Goal: Task Accomplishment & Management: Use online tool/utility

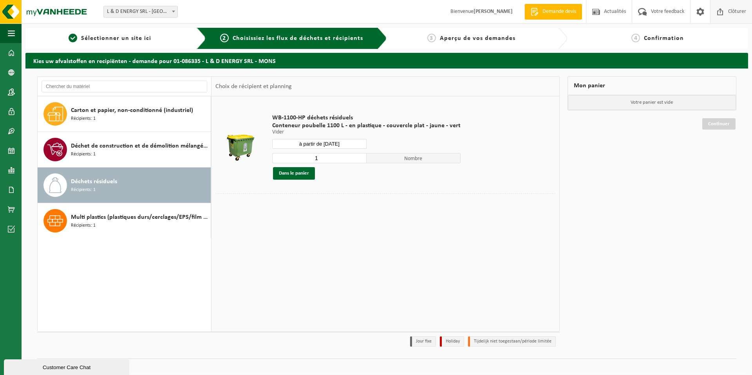
click at [732, 13] on span "Clôturer" at bounding box center [738, 11] width 22 height 23
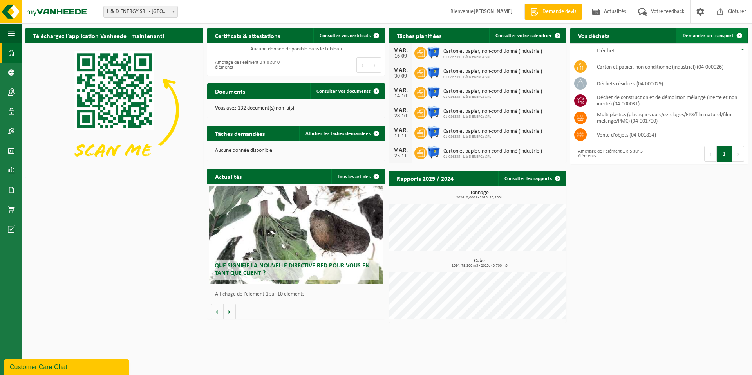
click at [701, 39] on link "Demander un transport" at bounding box center [712, 36] width 71 height 16
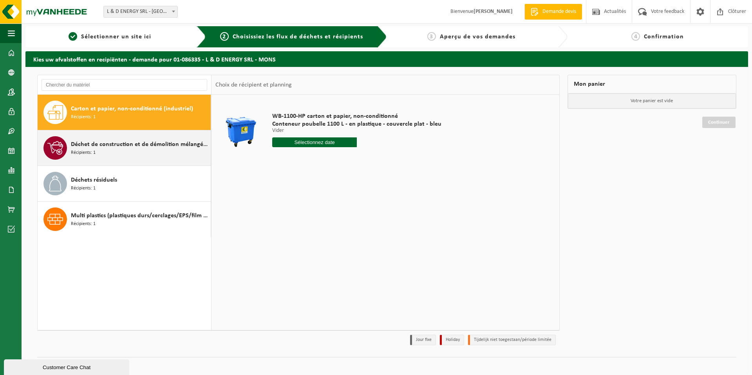
scroll to position [1, 0]
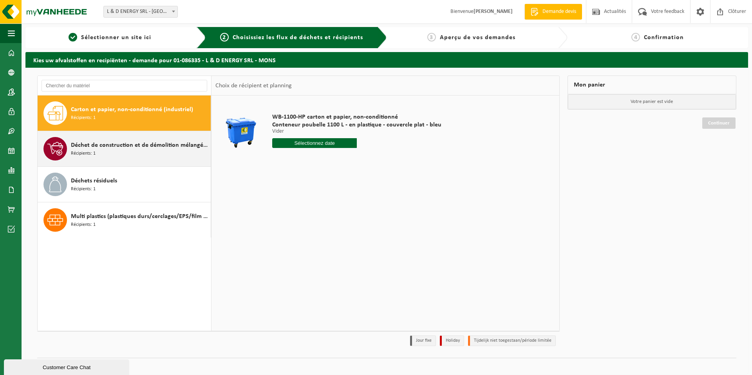
click at [113, 150] on div "Déchet de construction et de démolition mélangé (inerte et non inerte) Récipien…" at bounding box center [140, 149] width 138 height 24
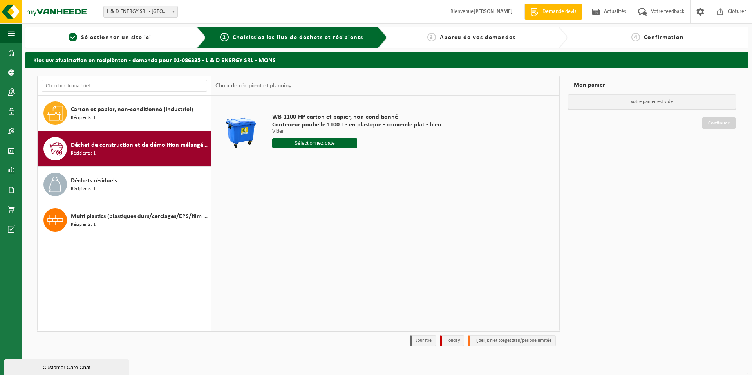
scroll to position [0, 0]
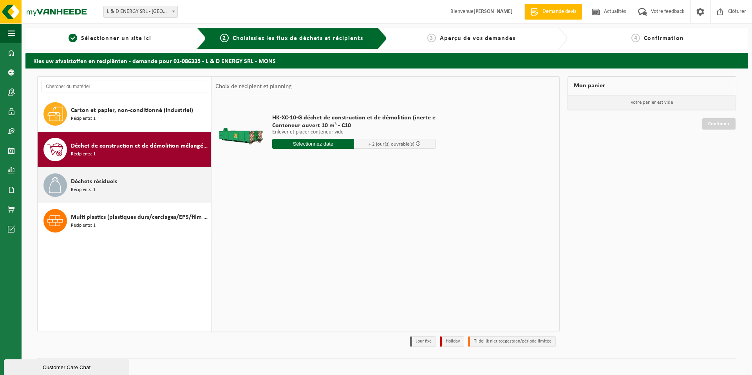
click at [111, 179] on span "Déchets résiduels" at bounding box center [94, 181] width 46 height 9
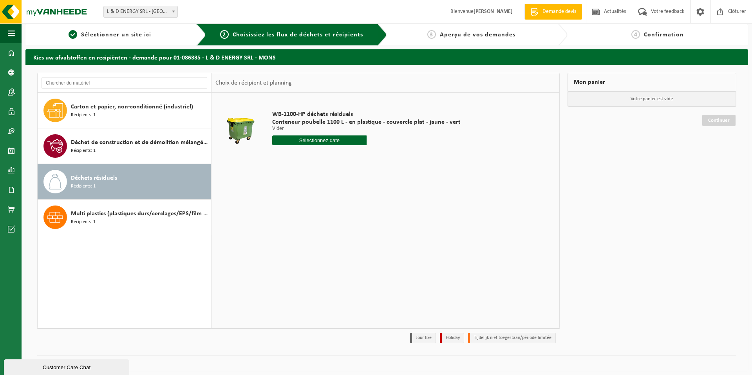
click at [324, 145] on div "WB-1100-HP déchets résiduels Conteneur poubelle 1100 L - en plastique - couverc…" at bounding box center [366, 130] width 196 height 54
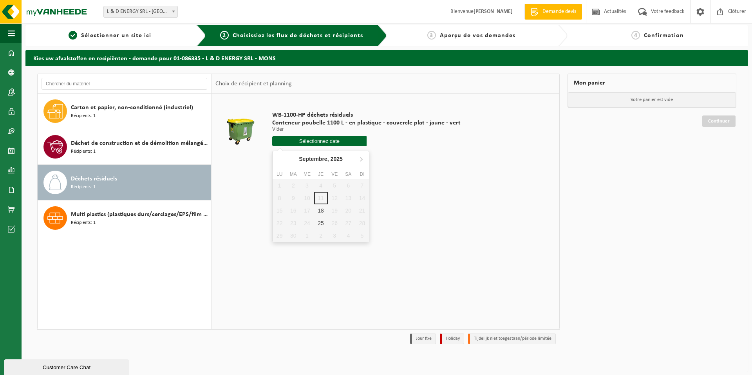
scroll to position [3, 0]
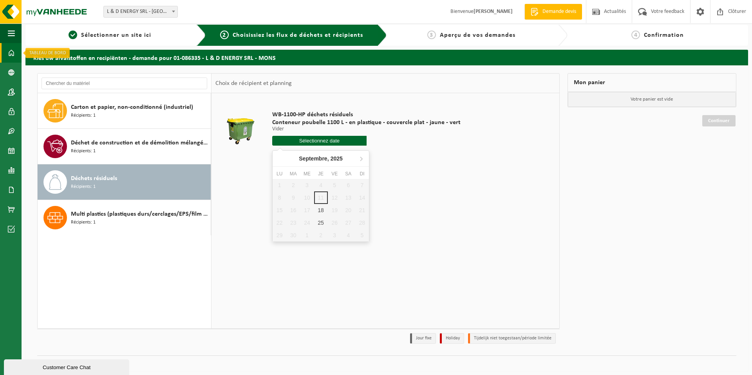
click at [14, 51] on span at bounding box center [11, 53] width 7 height 20
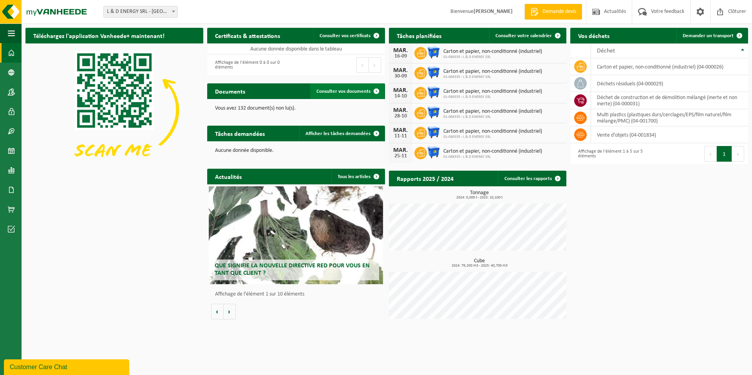
click at [333, 89] on span "Consulter vos documents" at bounding box center [344, 91] width 54 height 5
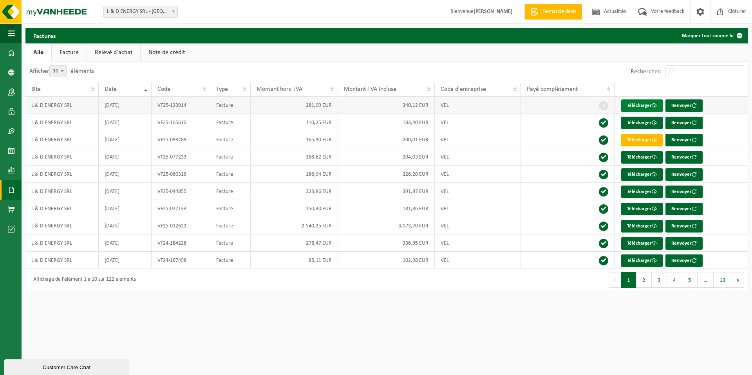
click at [640, 105] on link "Télécharger" at bounding box center [643, 106] width 42 height 13
click at [6, 32] on button "Navigation" at bounding box center [11, 34] width 22 height 20
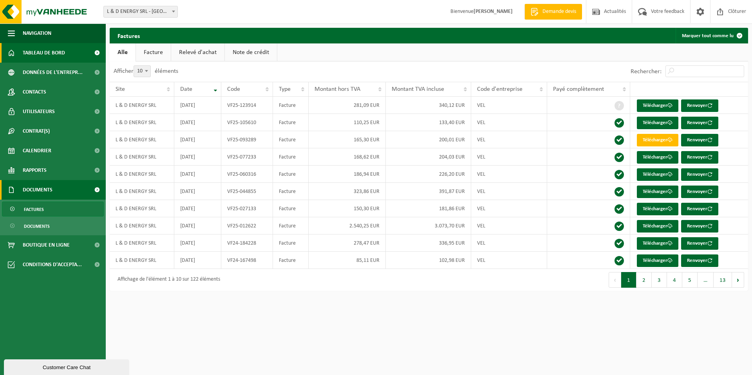
click at [33, 53] on span "Tableau de bord" at bounding box center [44, 53] width 42 height 20
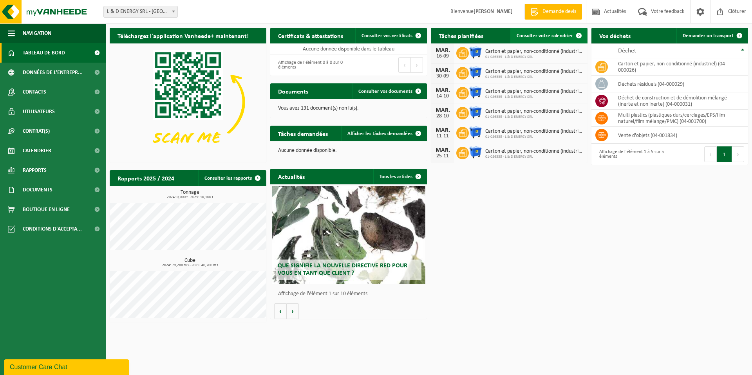
click at [537, 40] on link "Consulter votre calendrier" at bounding box center [549, 36] width 76 height 16
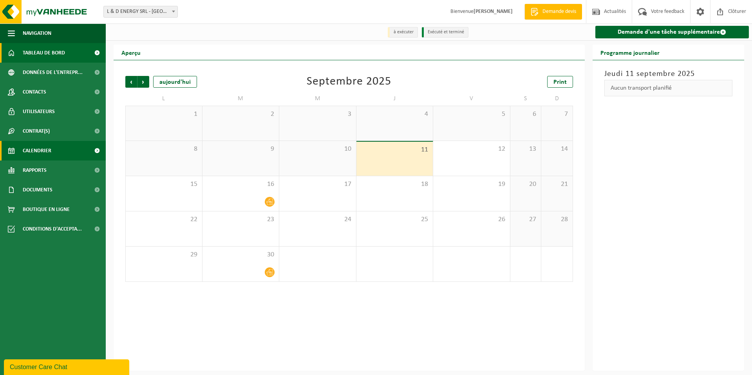
click at [9, 54] on span at bounding box center [11, 53] width 7 height 20
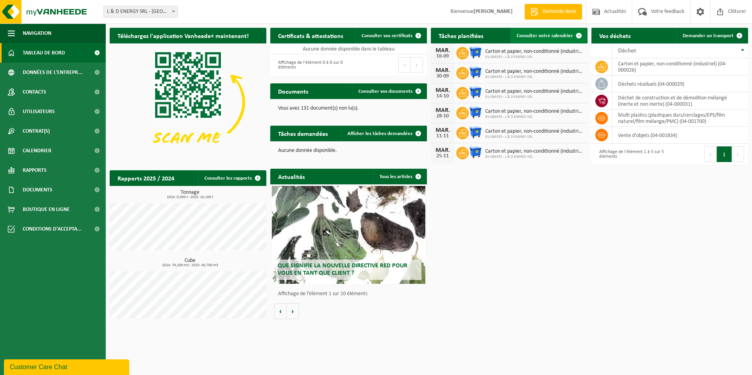
click at [551, 37] on span "Consulter votre calendrier" at bounding box center [545, 35] width 56 height 5
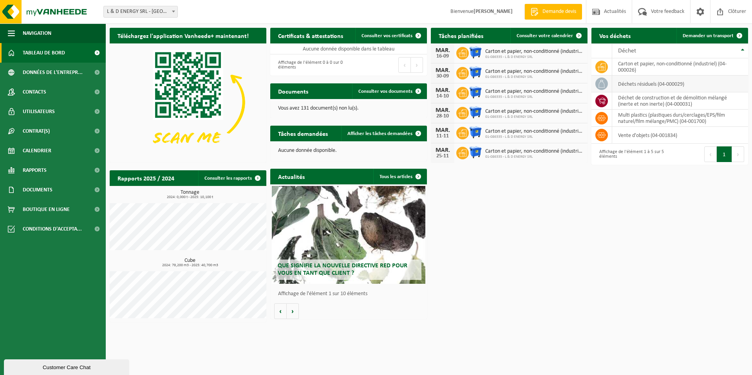
click at [648, 85] on td "déchets résiduels (04-000029)" at bounding box center [681, 84] width 136 height 17
click at [600, 84] on icon at bounding box center [602, 84] width 8 height 8
click at [527, 33] on span "Consulter votre calendrier" at bounding box center [545, 35] width 56 height 5
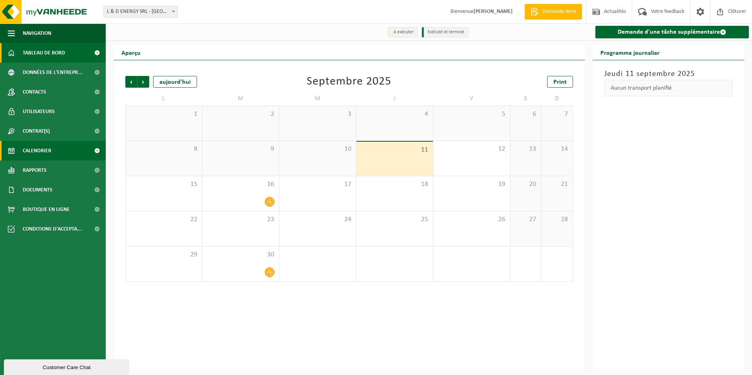
click at [23, 48] on span "Tableau de bord" at bounding box center [44, 53] width 42 height 20
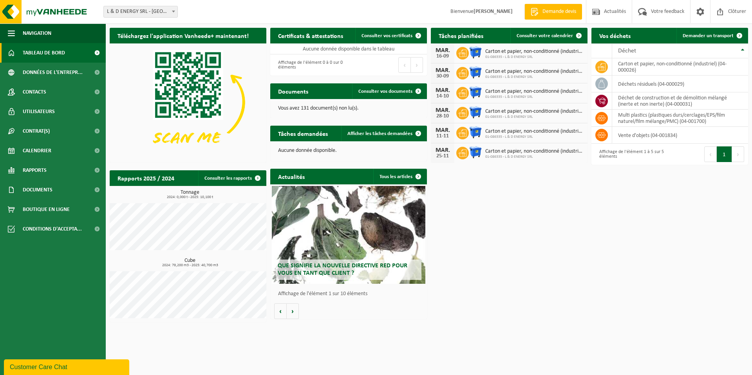
click at [6, 54] on link "Tableau de bord" at bounding box center [53, 53] width 106 height 20
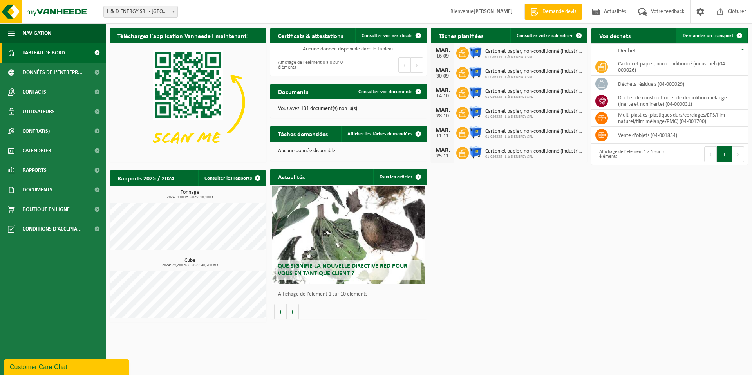
click at [715, 37] on span "Demander un transport" at bounding box center [708, 35] width 51 height 5
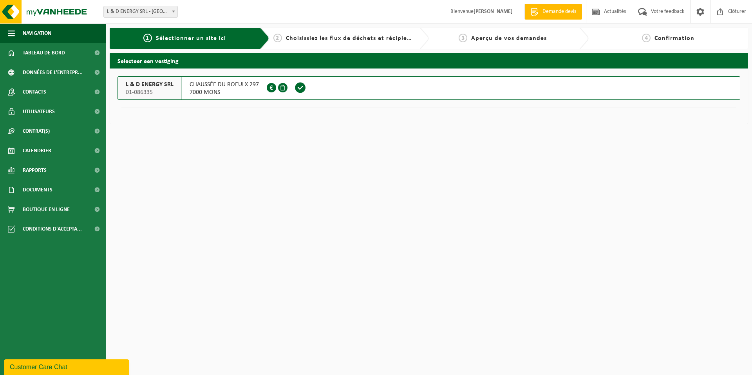
click at [204, 94] on span "7000 MONS" at bounding box center [224, 93] width 69 height 8
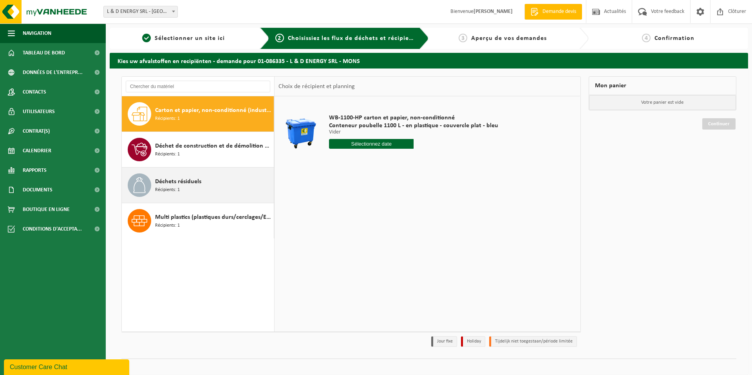
click at [203, 190] on div "Déchets résiduels Récipients: 1" at bounding box center [213, 186] width 117 height 24
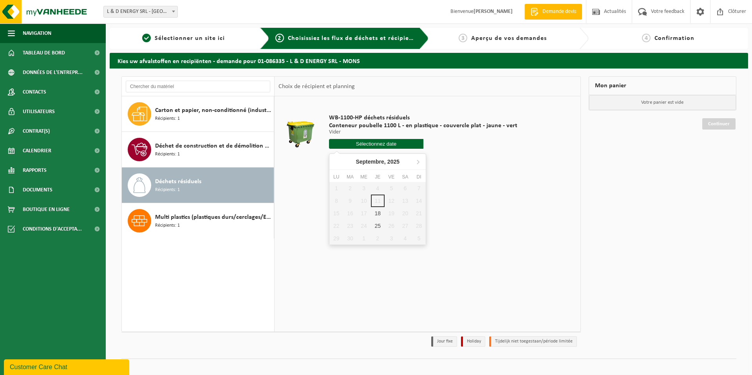
click at [393, 146] on input "text" at bounding box center [376, 144] width 94 height 10
click at [377, 143] on input "text" at bounding box center [376, 144] width 94 height 10
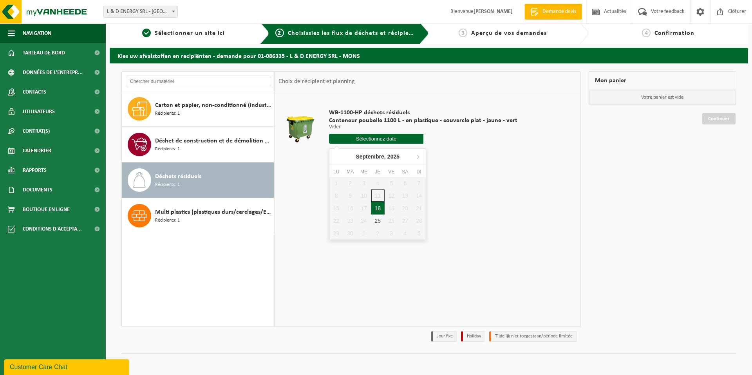
scroll to position [5, 0]
click at [378, 208] on div "18" at bounding box center [378, 208] width 14 height 13
type input "à partir de 2025-09-18"
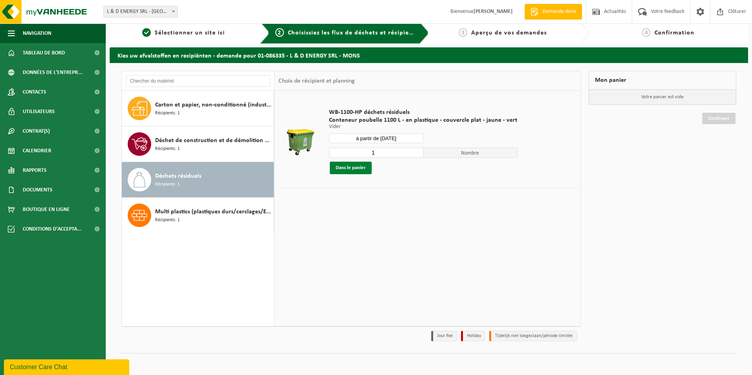
click at [358, 172] on button "Dans le panier" at bounding box center [351, 168] width 42 height 13
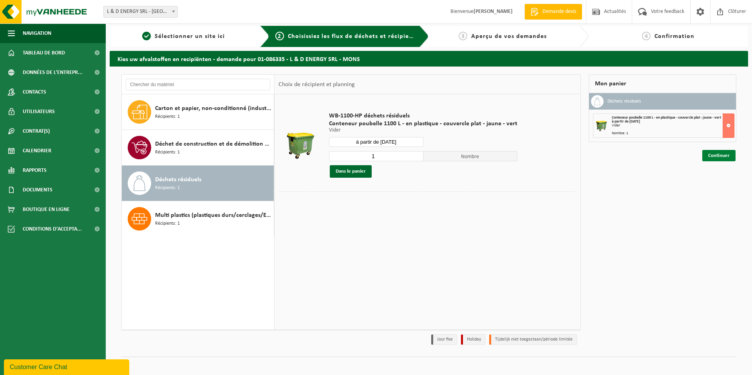
scroll to position [2, 0]
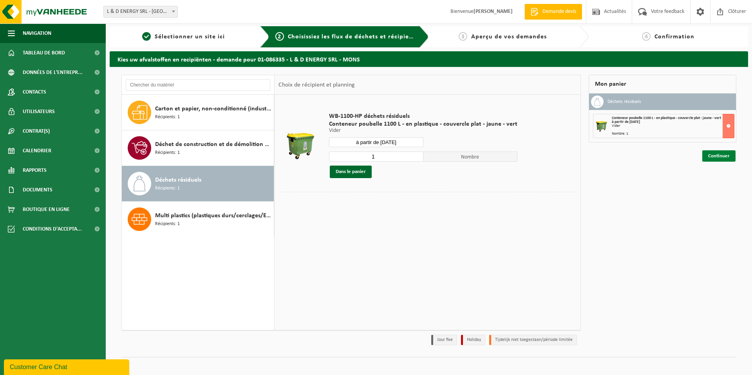
click at [720, 152] on link "Continuer" at bounding box center [719, 155] width 33 height 11
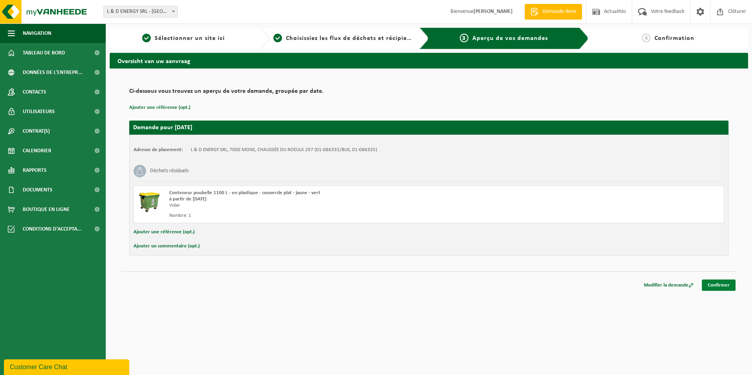
click at [718, 283] on link "Confirmer" at bounding box center [719, 285] width 34 height 11
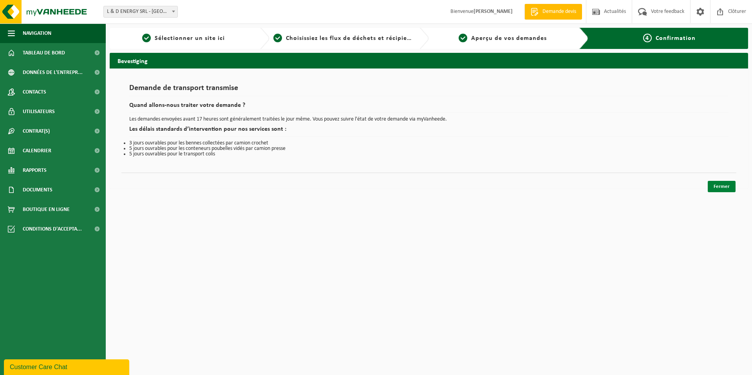
click at [722, 192] on link "Fermer" at bounding box center [722, 186] width 28 height 11
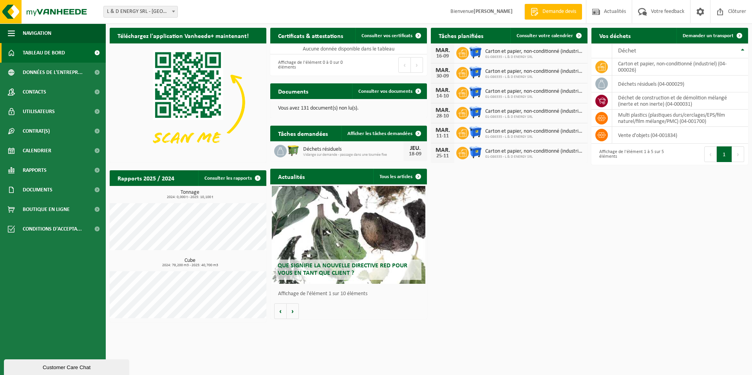
click at [619, 194] on div "Téléchargez l'application Vanheede+ maintenant! Cachez Certificats & attestatio…" at bounding box center [429, 175] width 643 height 303
click at [370, 132] on span "Afficher les tâches demandées" at bounding box center [380, 133] width 65 height 5
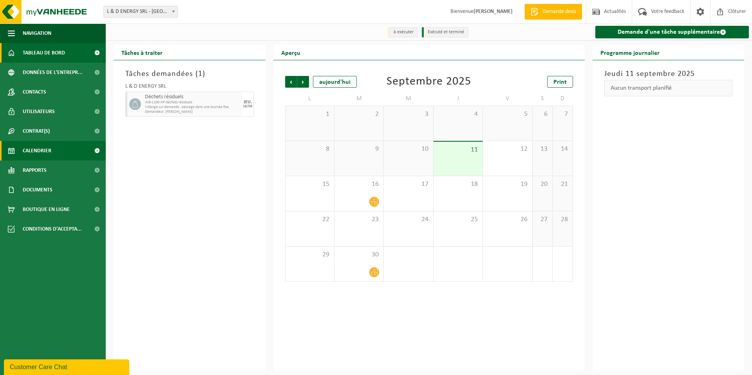
click at [13, 52] on span at bounding box center [11, 53] width 7 height 20
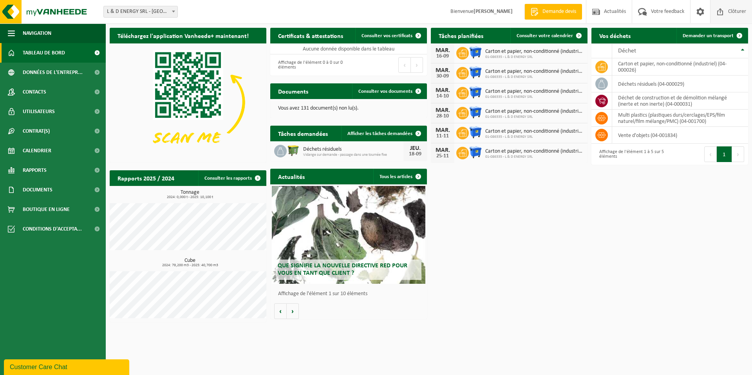
click at [733, 15] on span "Clôturer" at bounding box center [738, 11] width 22 height 23
